Goal: Understand process/instructions: Learn how to perform a task or action

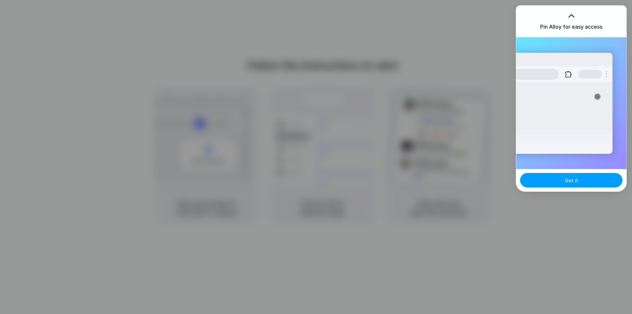
click at [566, 181] on span "Got it" at bounding box center [571, 180] width 13 height 7
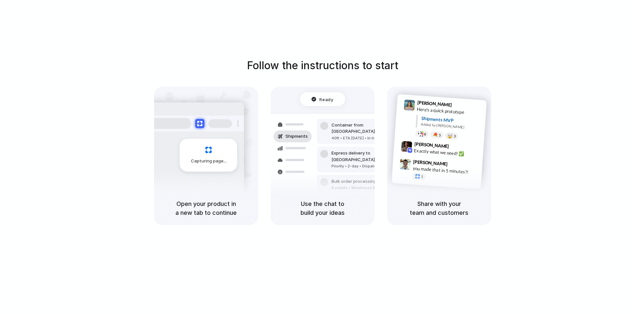
click at [566, 181] on div "Follow the instructions to start Capturing page Open your product in a new tab …" at bounding box center [323, 141] width 632 height 167
